Goal: Check status: Check status

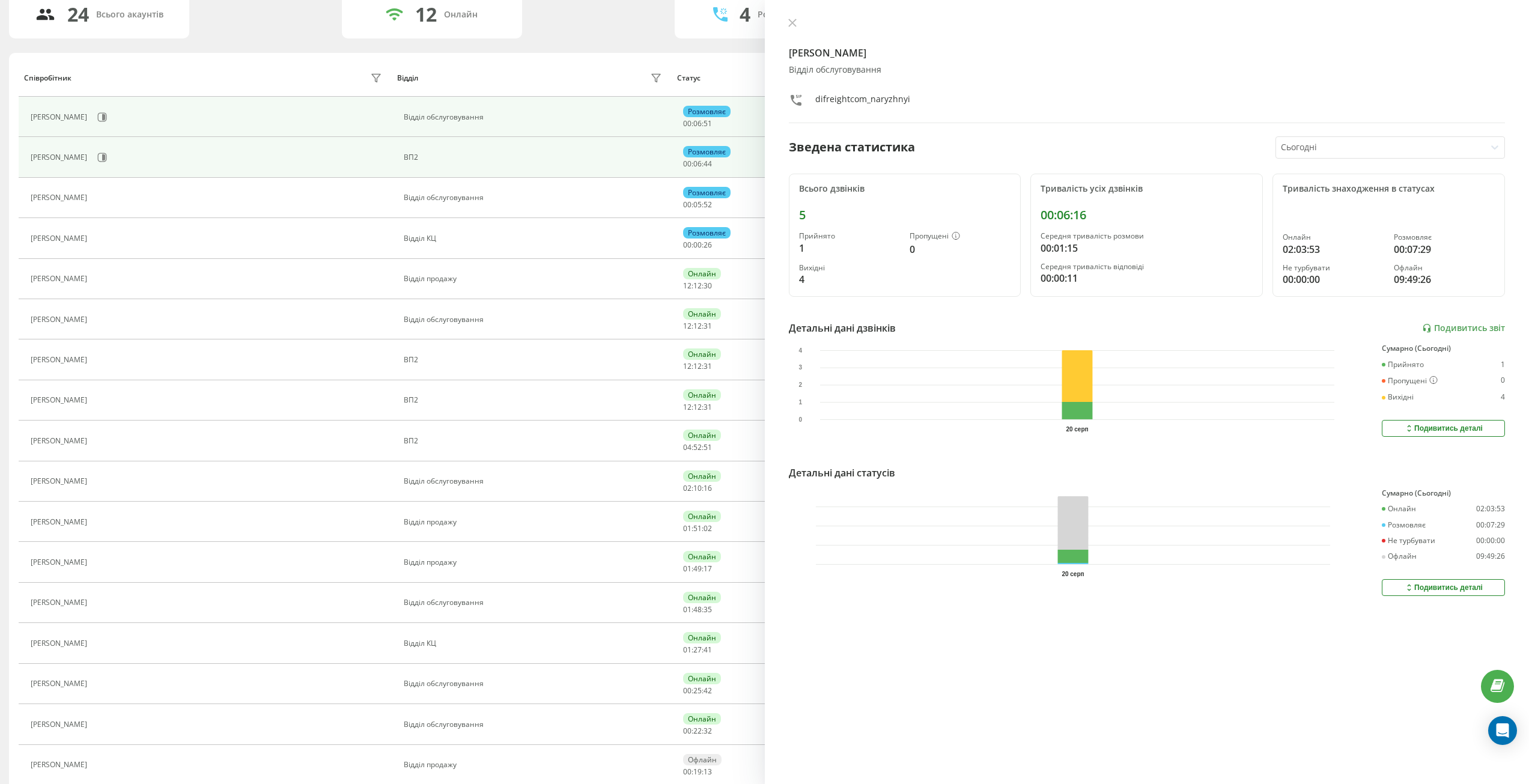
scroll to position [60, 0]
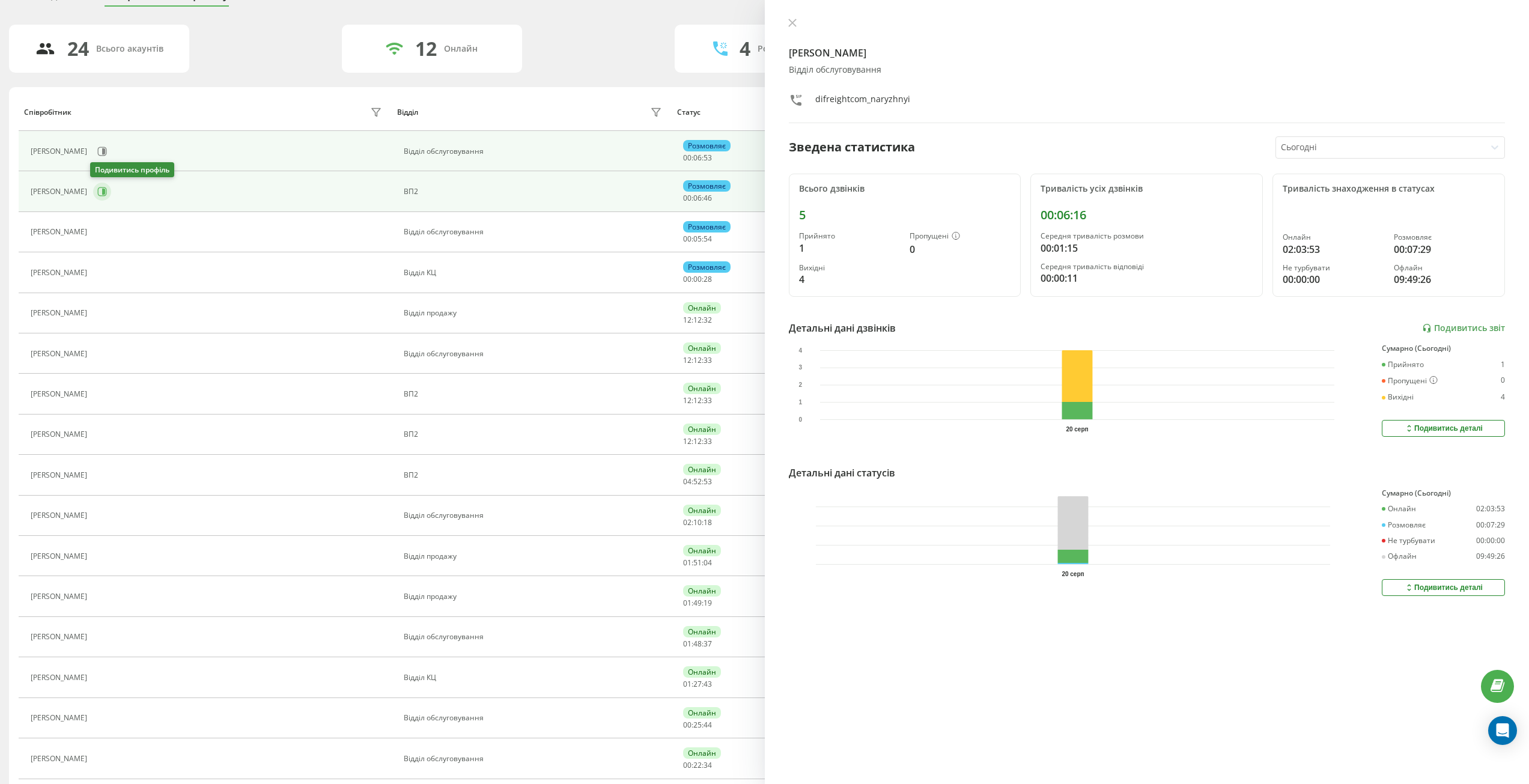
click at [95, 186] on button at bounding box center [102, 192] width 18 height 18
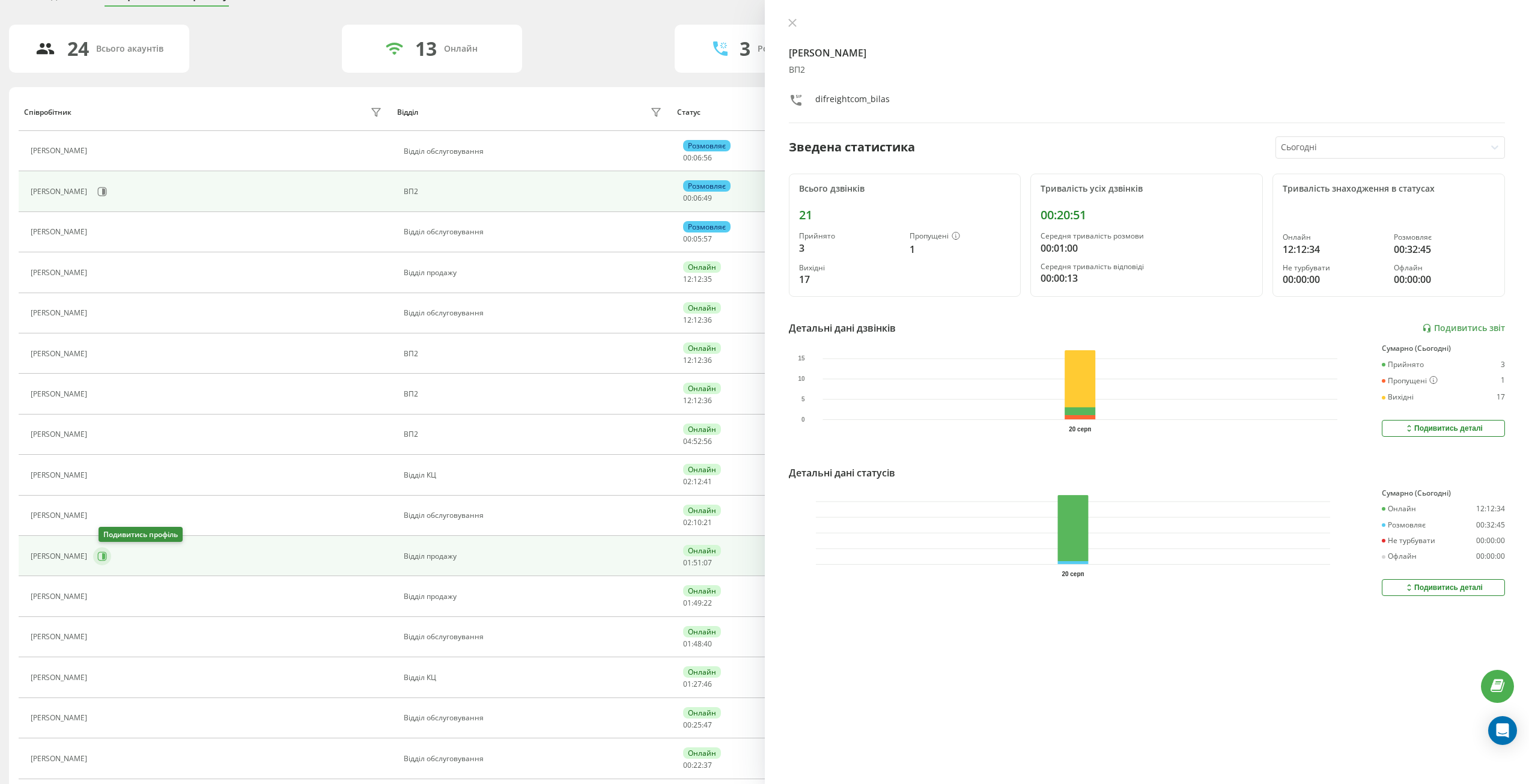
click at [101, 550] on button at bounding box center [102, 556] width 18 height 18
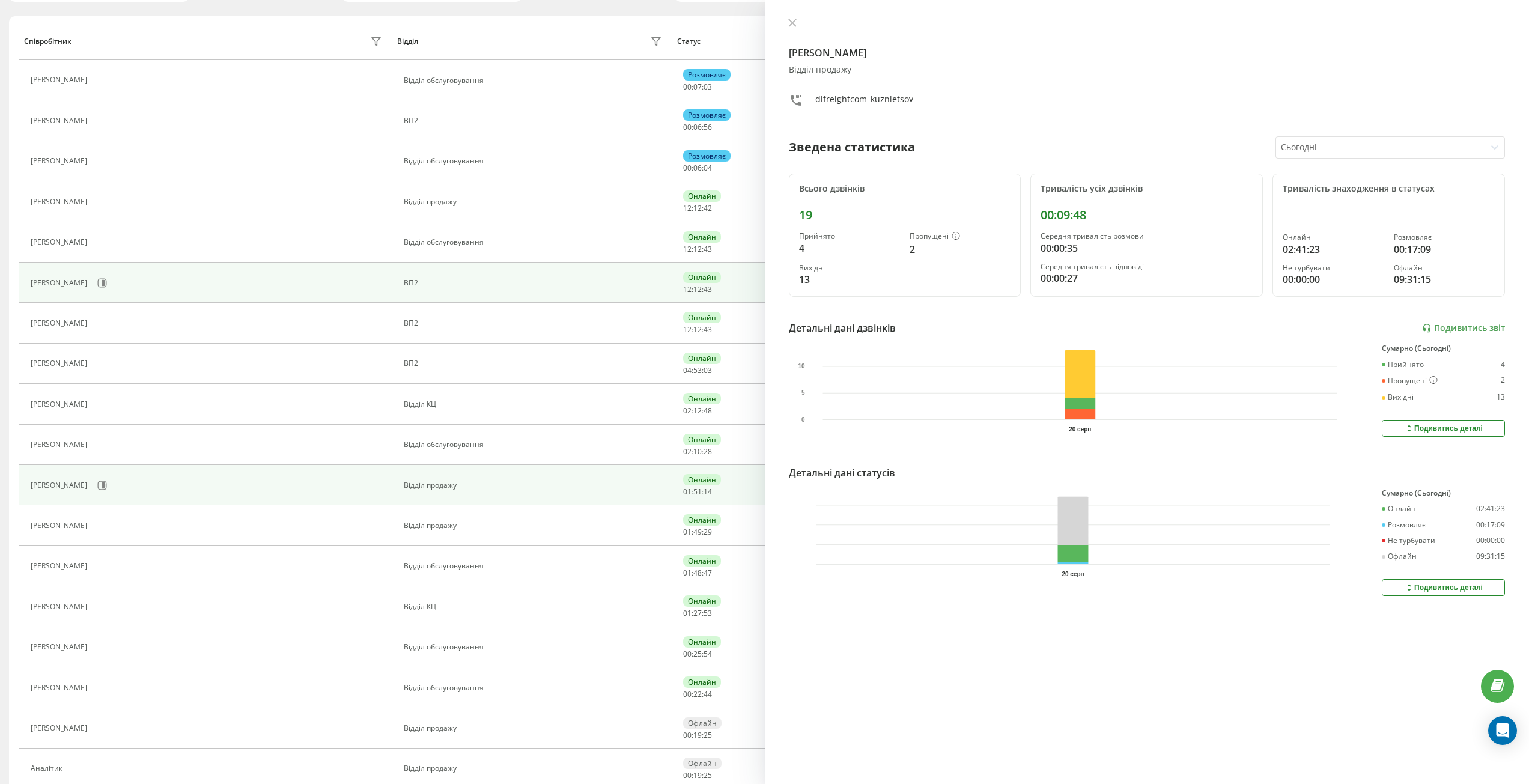
scroll to position [120, 0]
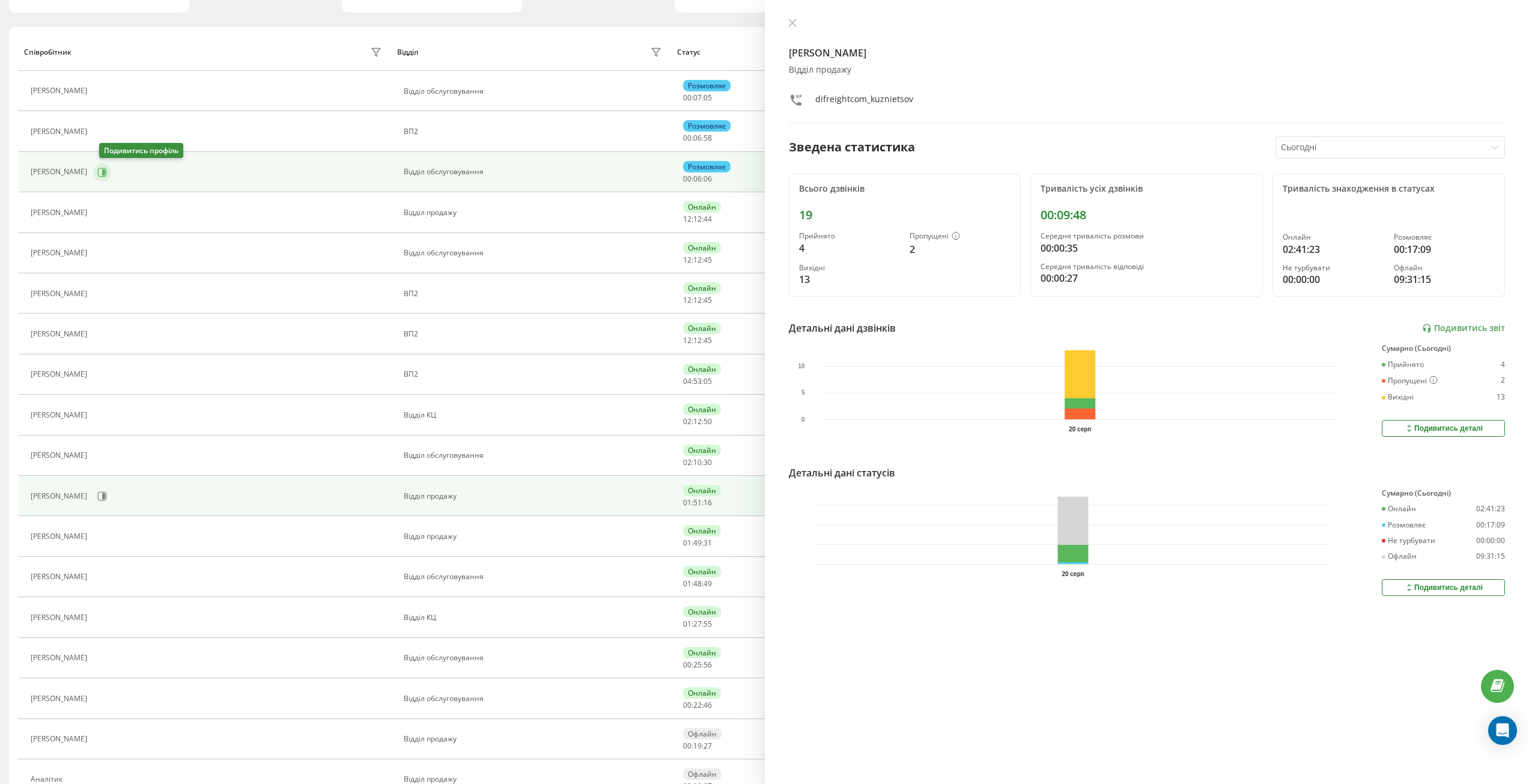
click at [107, 170] on icon at bounding box center [103, 172] width 9 height 9
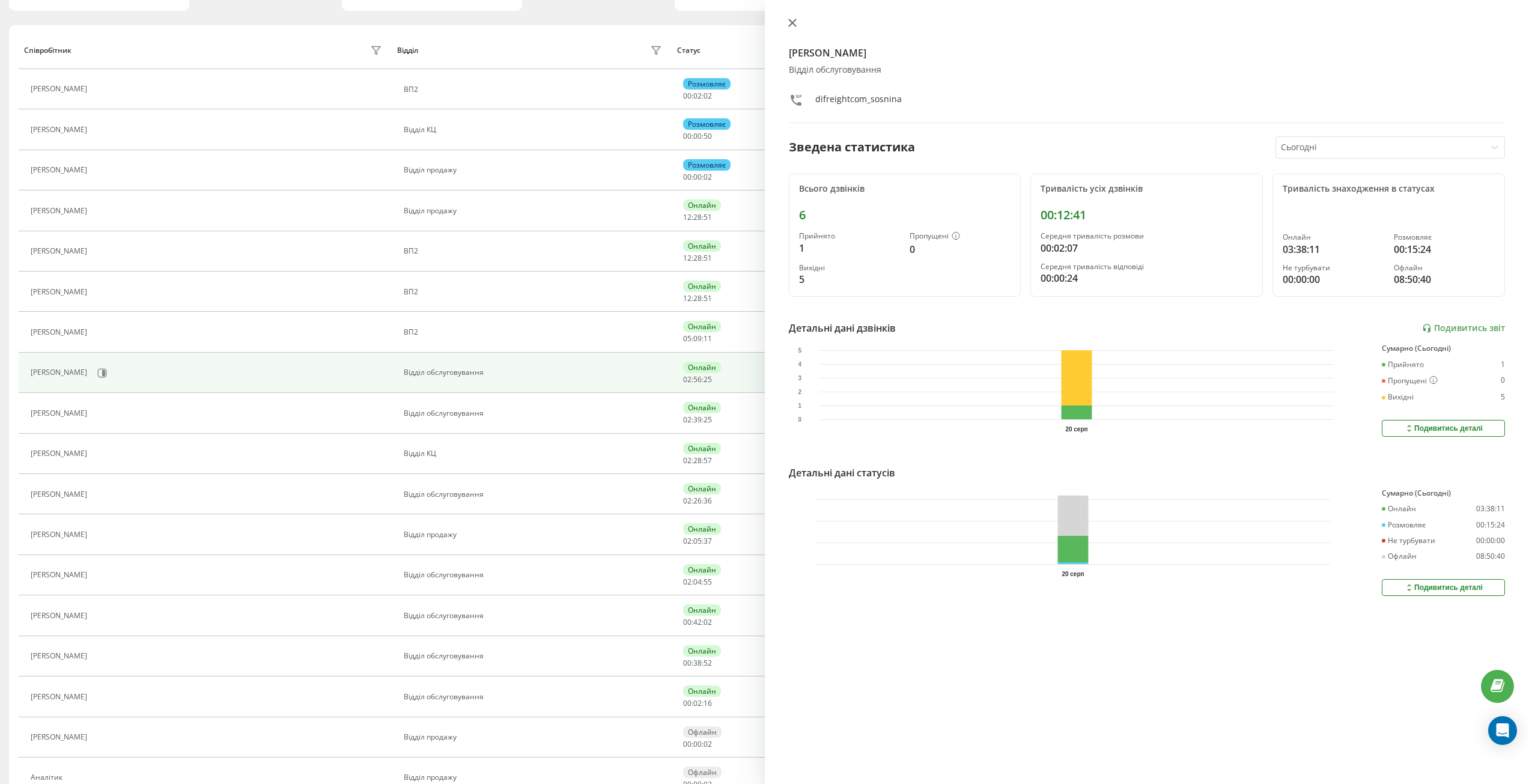
click at [788, 26] on icon at bounding box center [792, 23] width 8 height 8
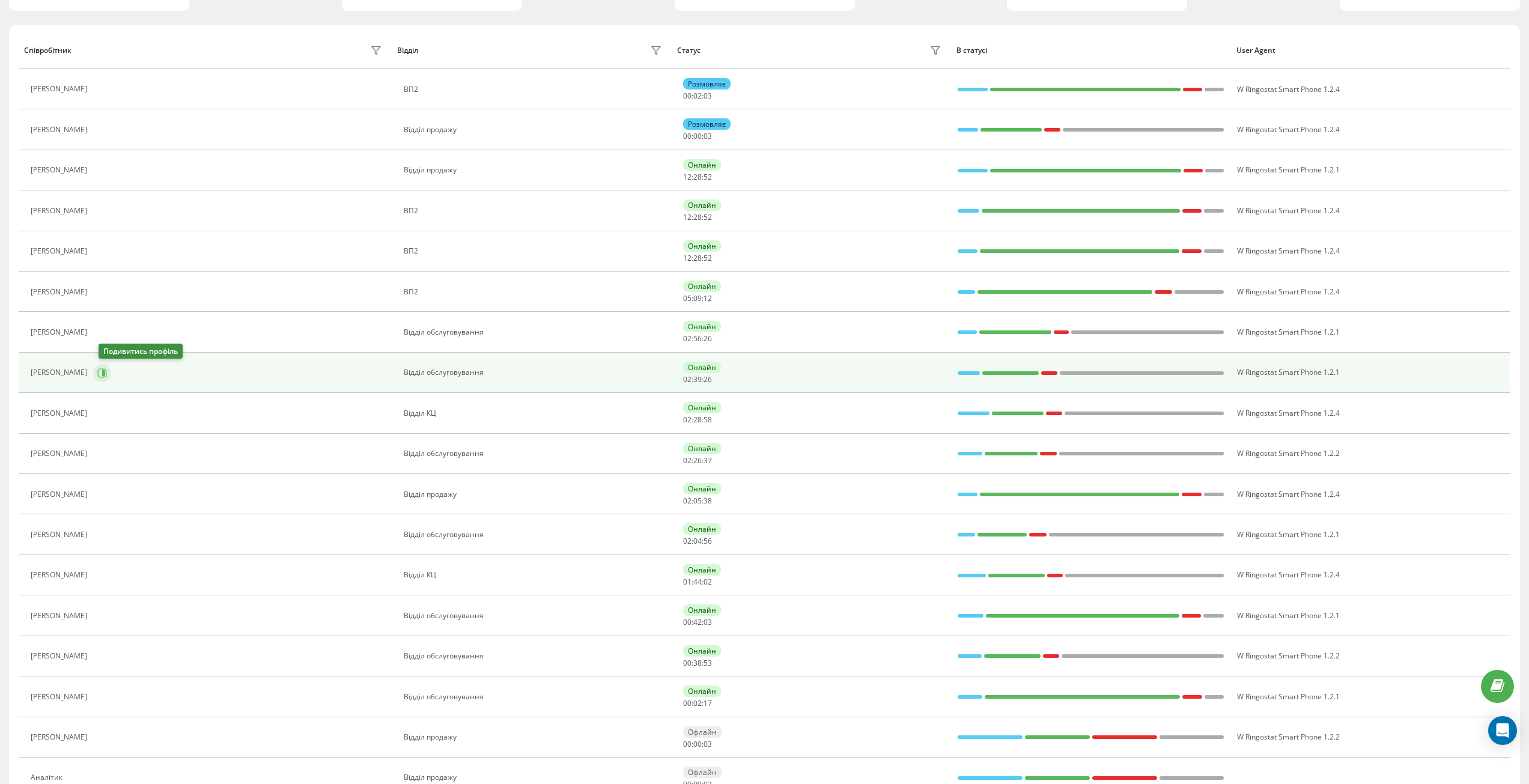
click at [104, 372] on icon at bounding box center [102, 373] width 10 height 10
